Goal: Task Accomplishment & Management: Complete application form

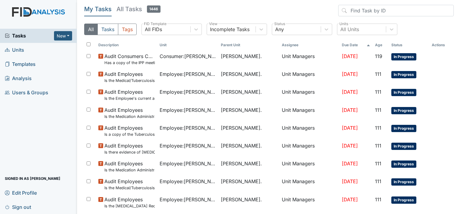
click at [19, 51] on span "Units" at bounding box center [14, 49] width 19 height 9
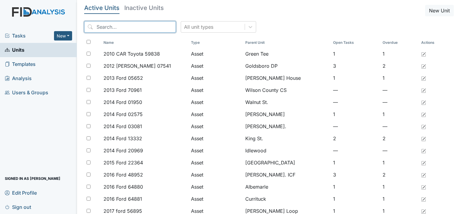
click at [100, 30] on input "search" at bounding box center [130, 26] width 92 height 11
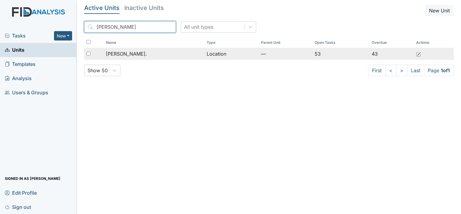
type input "william st"
click at [125, 58] on td "[PERSON_NAME]." at bounding box center [153, 54] width 101 height 12
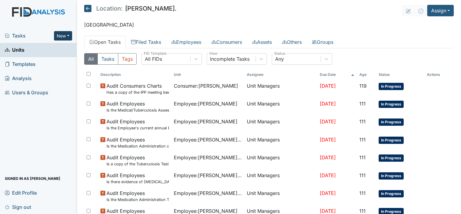
click at [62, 39] on button "New" at bounding box center [63, 35] width 18 height 9
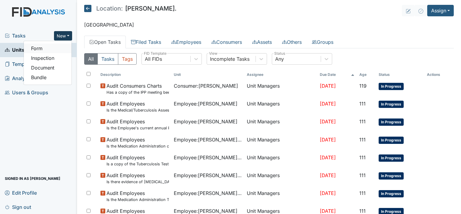
click at [49, 48] on link "Form" at bounding box center [48, 48] width 48 height 10
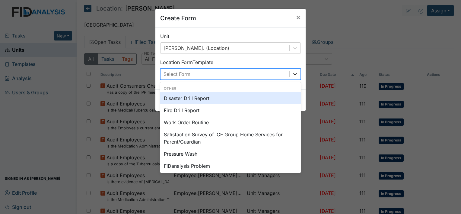
click at [293, 75] on icon at bounding box center [295, 74] width 4 height 2
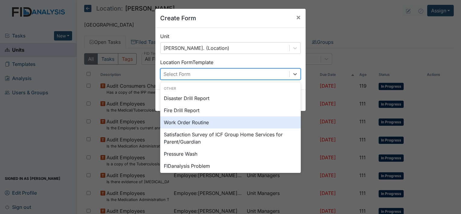
click at [269, 121] on div "Work Order Routine" at bounding box center [230, 122] width 141 height 12
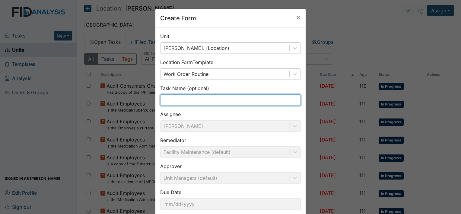
click at [206, 102] on input "text" at bounding box center [230, 99] width 141 height 11
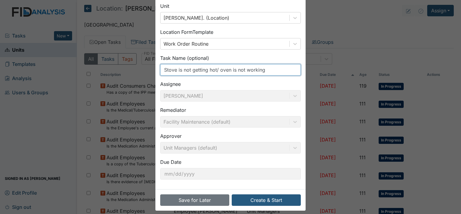
scroll to position [35, 0]
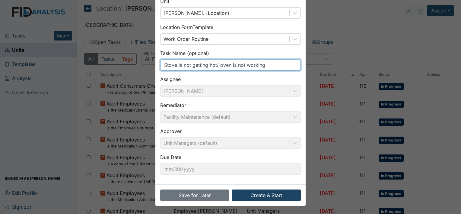
type input "Stove is not getting hot/ oven is not working"
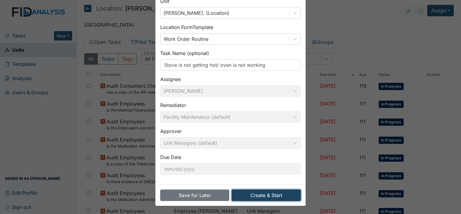
click at [267, 193] on button "Create & Start" at bounding box center [266, 194] width 69 height 11
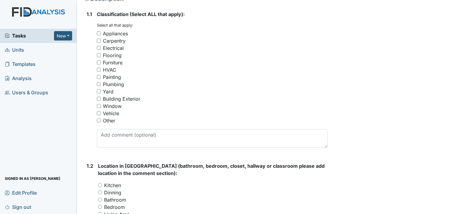
scroll to position [107, 0]
click at [98, 32] on input "Appliances" at bounding box center [99, 33] width 4 height 4
checkbox input "true"
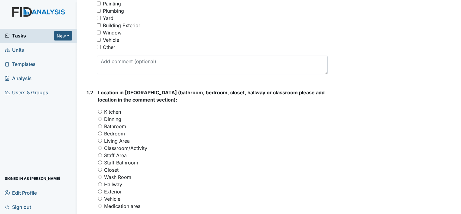
scroll to position [207, 0]
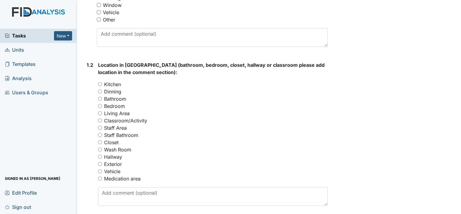
click at [101, 83] on input "Kitchen" at bounding box center [100, 84] width 4 height 4
radio input "true"
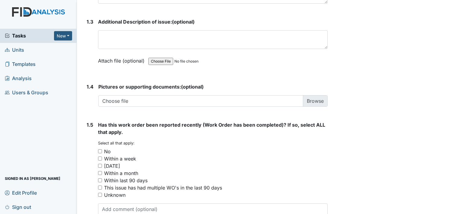
scroll to position [447, 0]
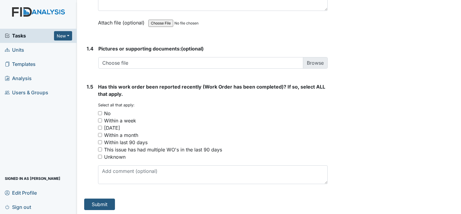
click at [100, 106] on small "Select all that apply:" at bounding box center [116, 105] width 37 height 5
click at [100, 111] on input "No" at bounding box center [100, 113] width 4 height 4
checkbox input "true"
click at [94, 201] on button "Submit" at bounding box center [99, 203] width 31 height 11
